Goal: Navigation & Orientation: Find specific page/section

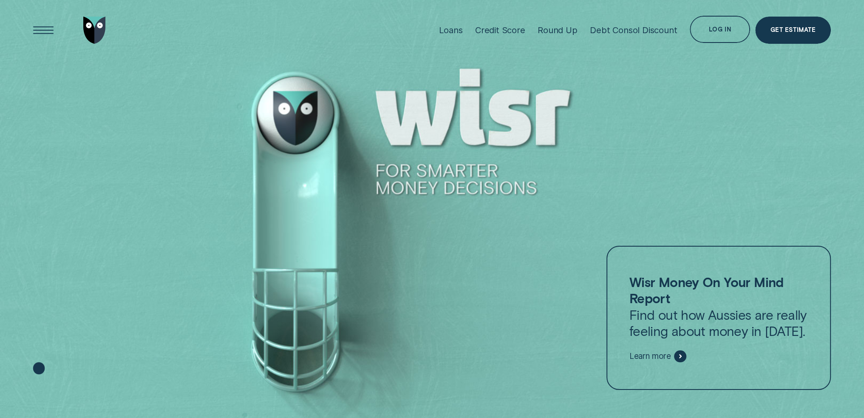
click at [726, 28] on div "Log in" at bounding box center [720, 29] width 22 height 5
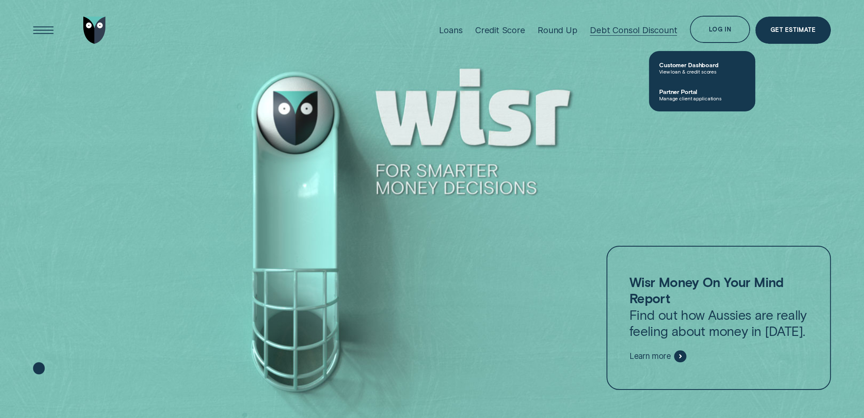
click at [632, 30] on div "Debt Consol Discount" at bounding box center [633, 30] width 87 height 11
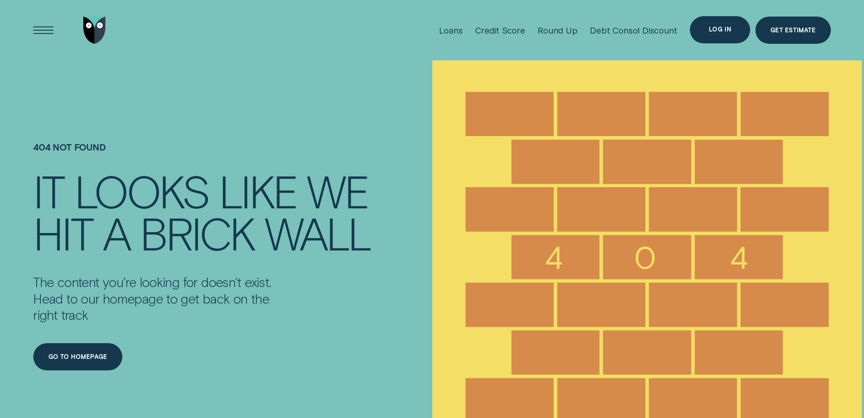
click at [718, 28] on div "Log in" at bounding box center [720, 29] width 22 height 5
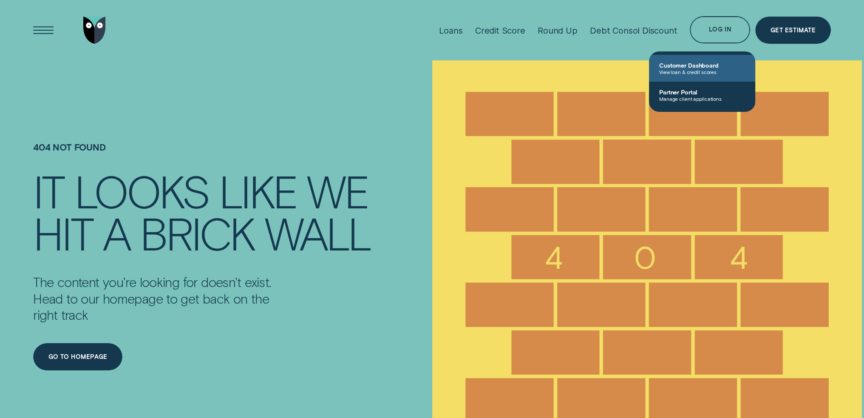
click at [684, 74] on span "View loan & credit scores" at bounding box center [702, 72] width 86 height 6
